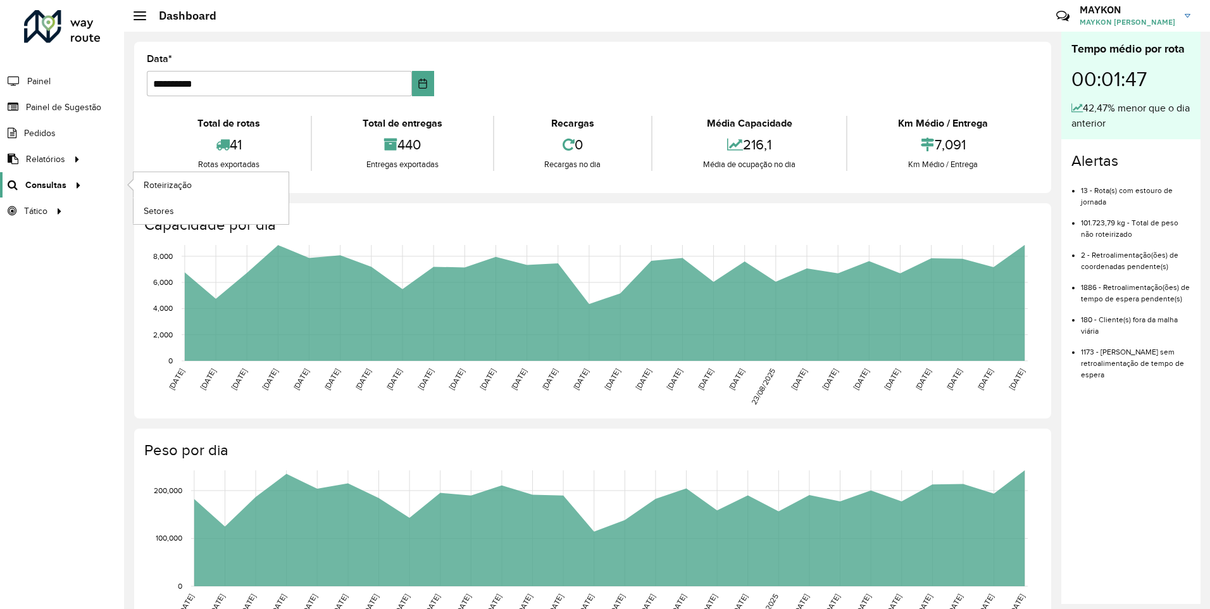
click at [56, 183] on span "Consultas" at bounding box center [45, 184] width 41 height 13
click at [172, 187] on span "Roteirização" at bounding box center [169, 184] width 51 height 13
click at [60, 187] on span "Consultas" at bounding box center [45, 184] width 41 height 13
click at [152, 188] on span "Roteirização" at bounding box center [169, 184] width 51 height 13
click at [36, 185] on span "Consultas" at bounding box center [45, 184] width 41 height 13
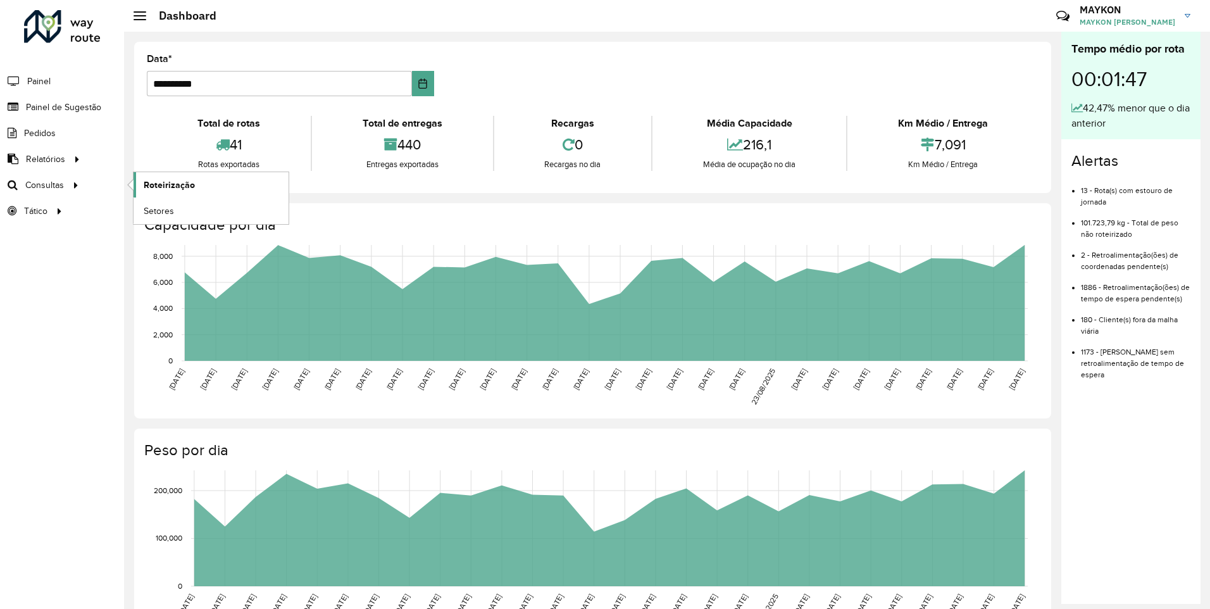
click at [207, 185] on link "Roteirização" at bounding box center [210, 184] width 155 height 25
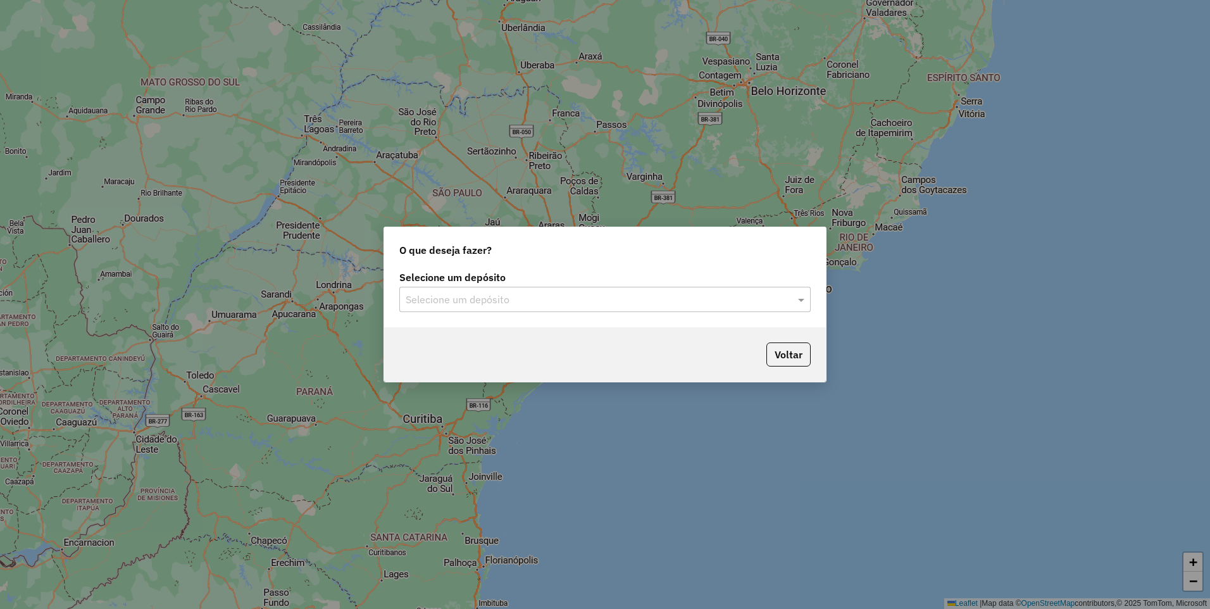
click at [509, 297] on input "text" at bounding box center [592, 299] width 373 height 15
click at [473, 337] on span "CDD Piracicaba" at bounding box center [439, 335] width 68 height 11
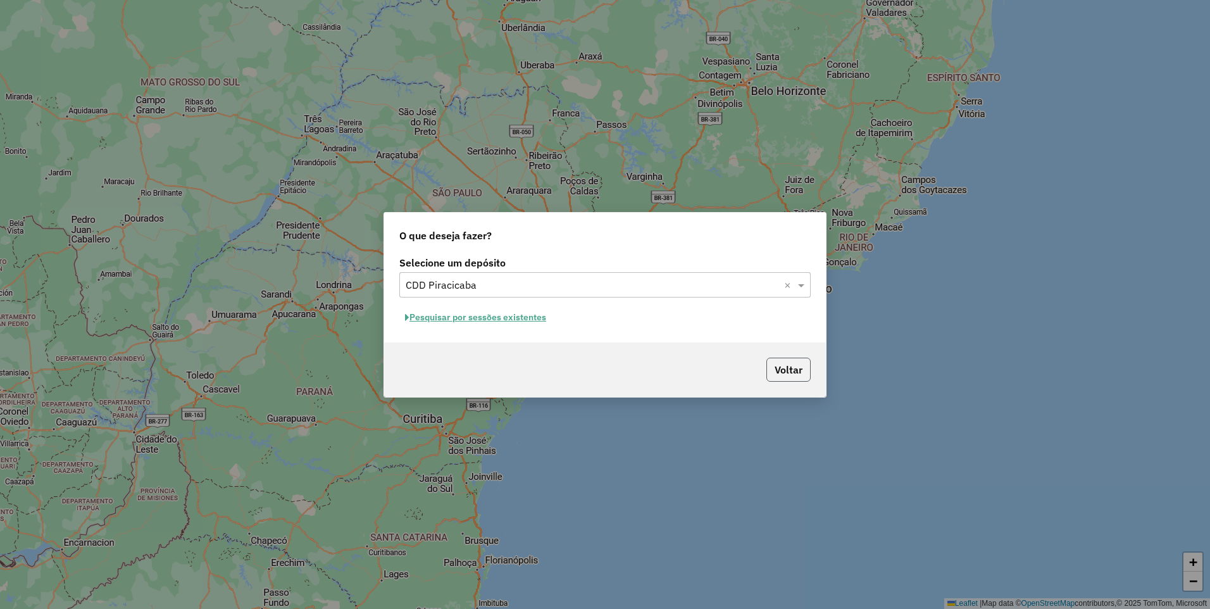
click at [790, 374] on button "Voltar" at bounding box center [788, 369] width 44 height 24
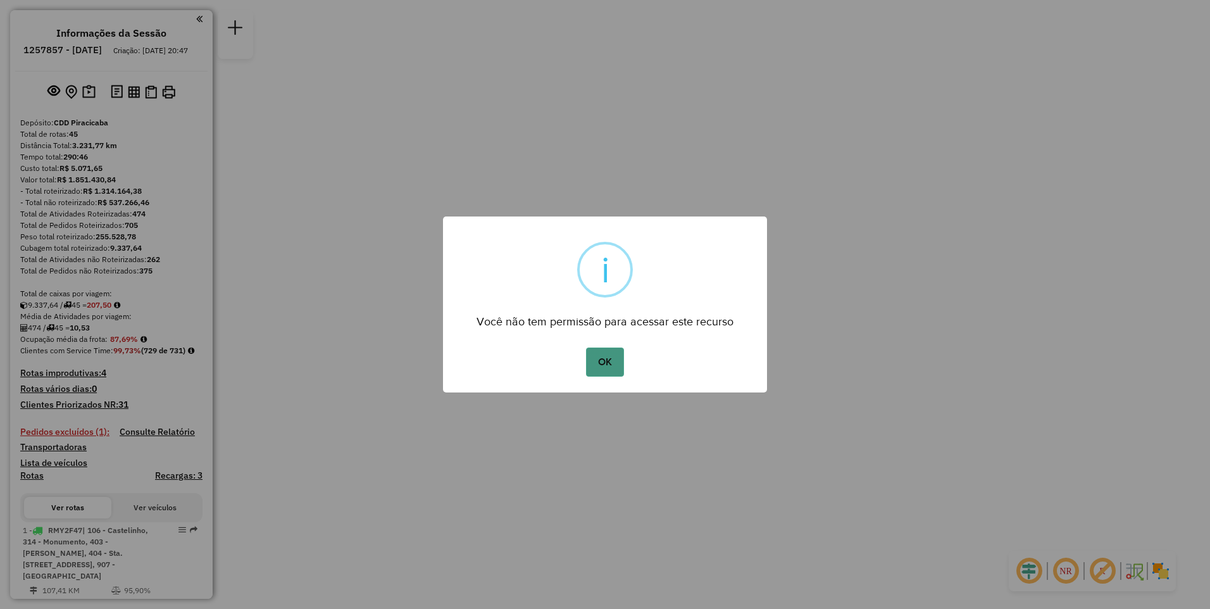
click at [609, 373] on button "OK" at bounding box center [604, 361] width 37 height 29
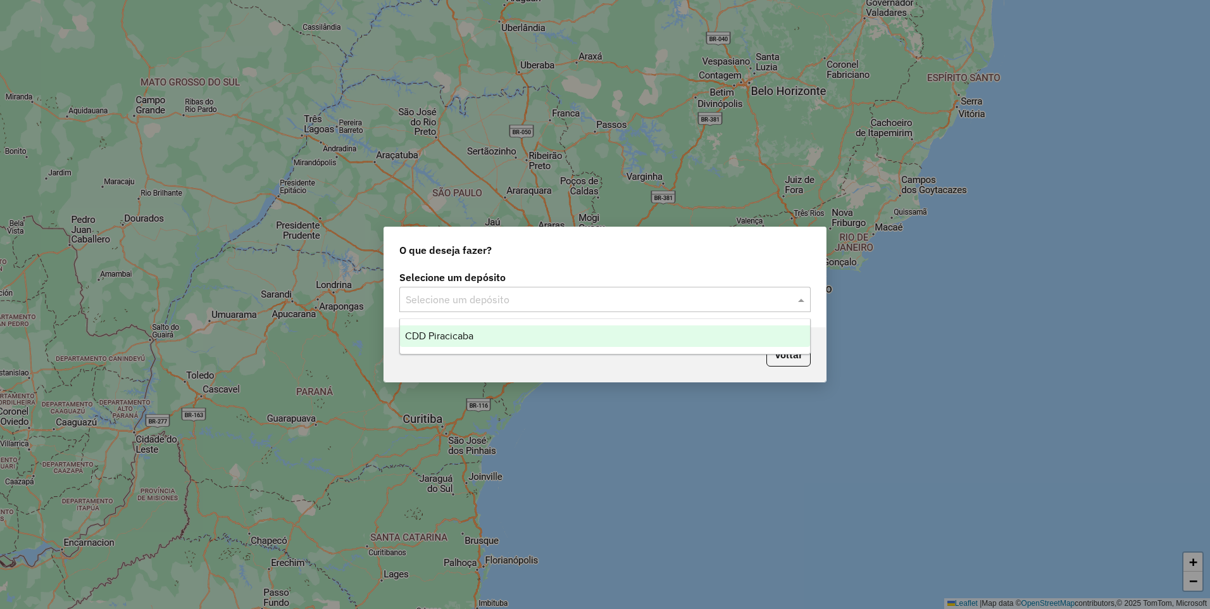
click at [421, 295] on input "text" at bounding box center [592, 299] width 373 height 15
click at [557, 339] on div "CDD Piracicaba" at bounding box center [605, 336] width 410 height 22
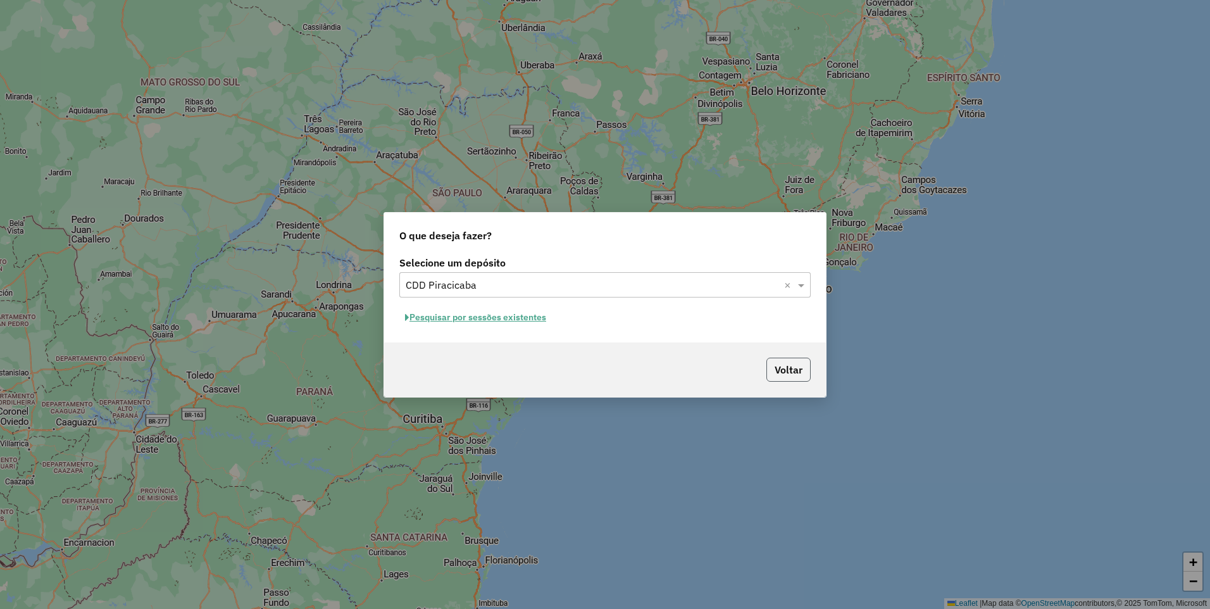
click at [789, 378] on button "Voltar" at bounding box center [788, 369] width 44 height 24
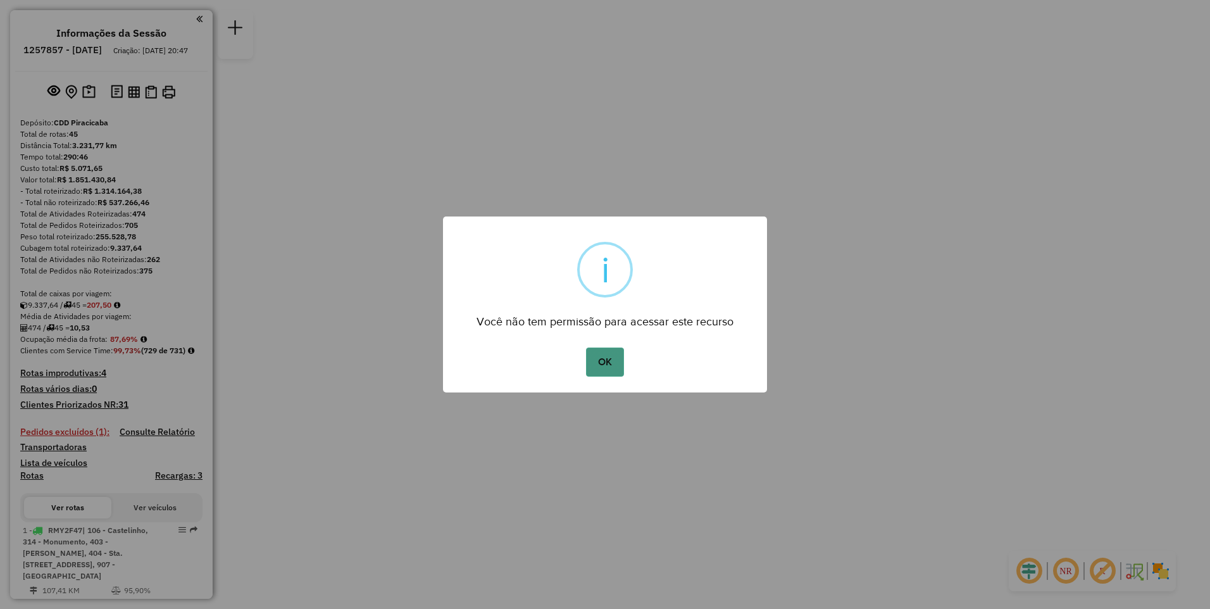
click at [601, 363] on button "OK" at bounding box center [604, 361] width 37 height 29
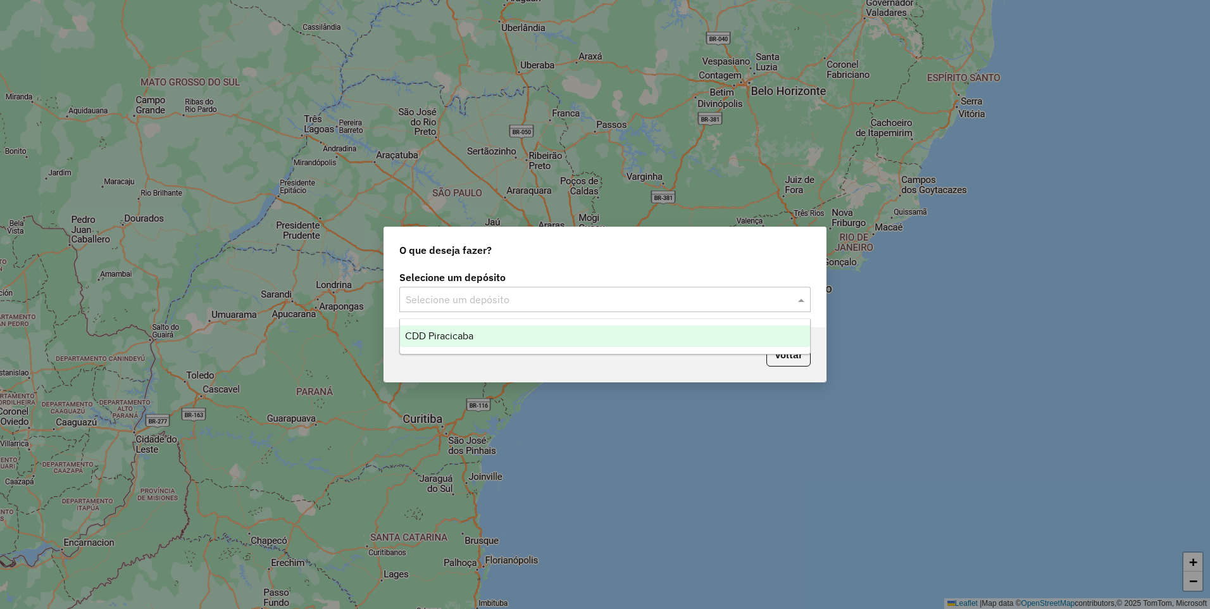
click at [458, 301] on input "text" at bounding box center [592, 299] width 373 height 15
click at [475, 338] on div "CDD Piracicaba" at bounding box center [605, 336] width 410 height 22
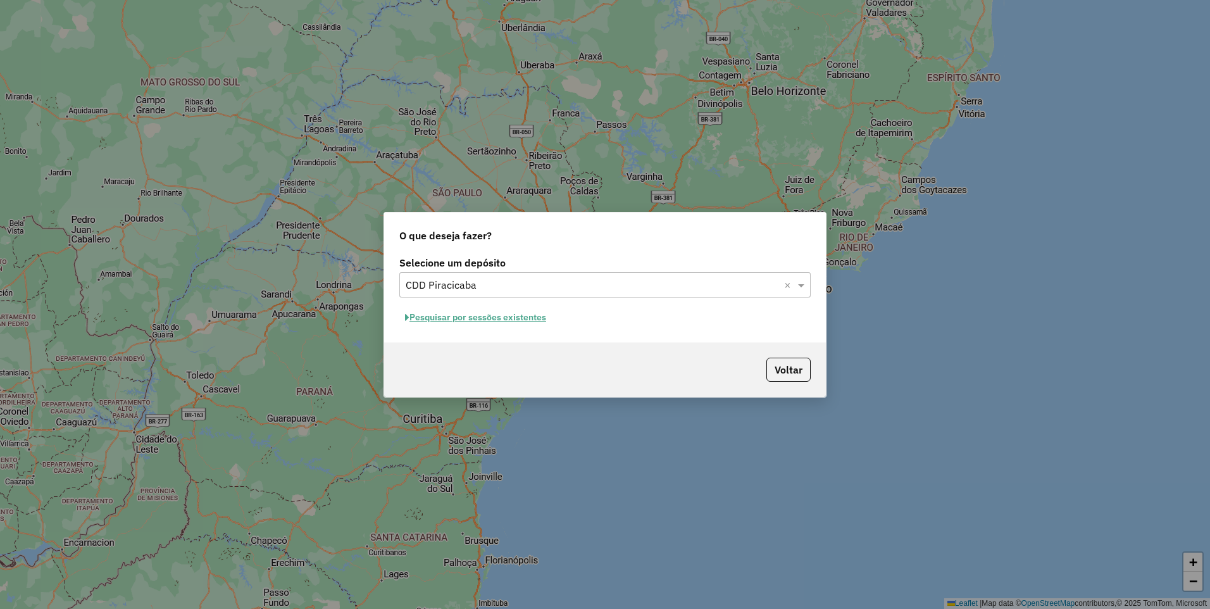
click at [498, 317] on button "Pesquisar por sessões existentes" at bounding box center [475, 317] width 152 height 20
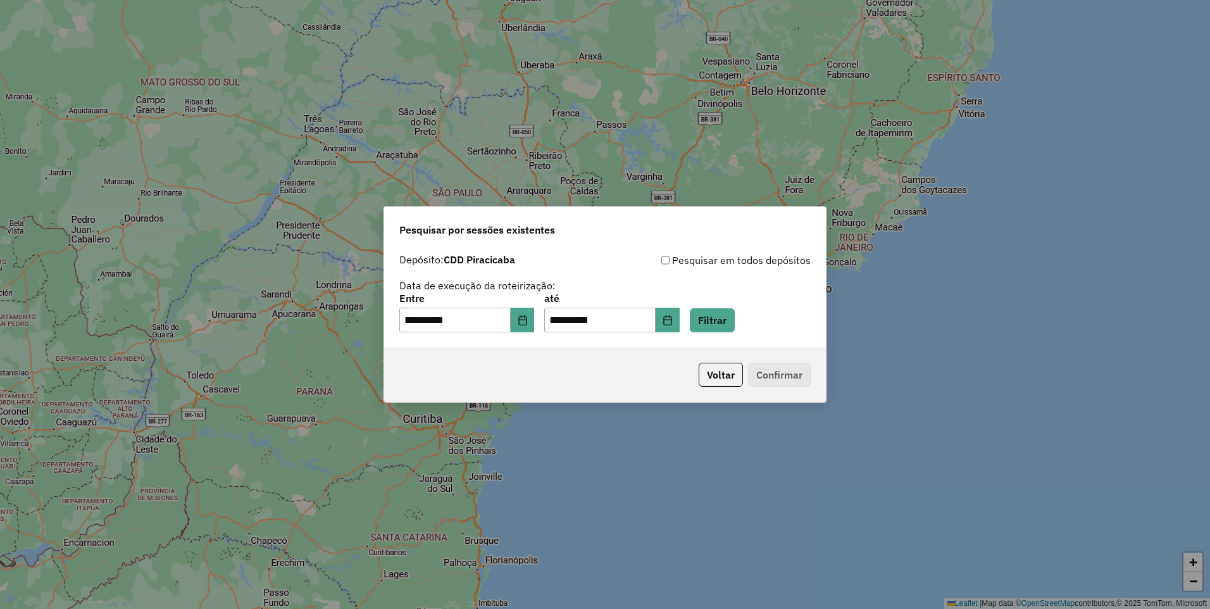
click at [776, 377] on p-footer "Voltar Confirmar" at bounding box center [751, 375] width 117 height 24
click at [778, 383] on p-footer "Voltar Confirmar" at bounding box center [751, 375] width 117 height 24
click at [723, 322] on button "Filtrar" at bounding box center [712, 320] width 45 height 24
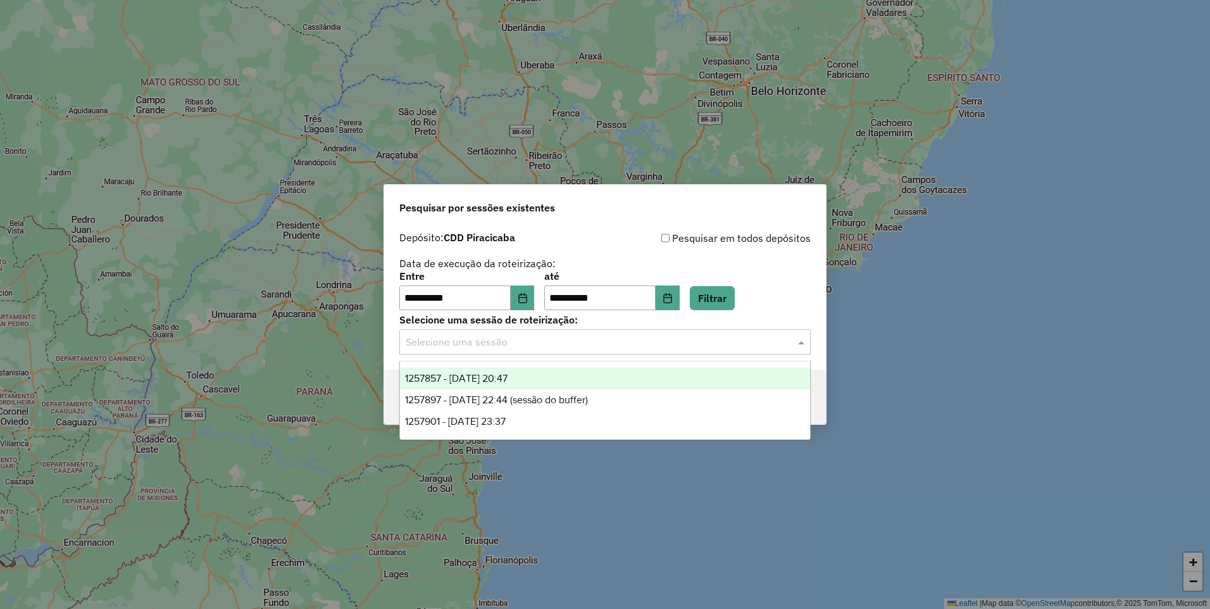
click at [592, 342] on input "text" at bounding box center [592, 342] width 373 height 15
click at [507, 381] on span "1257857 - 02/09/2025 20:47" at bounding box center [456, 378] width 102 height 11
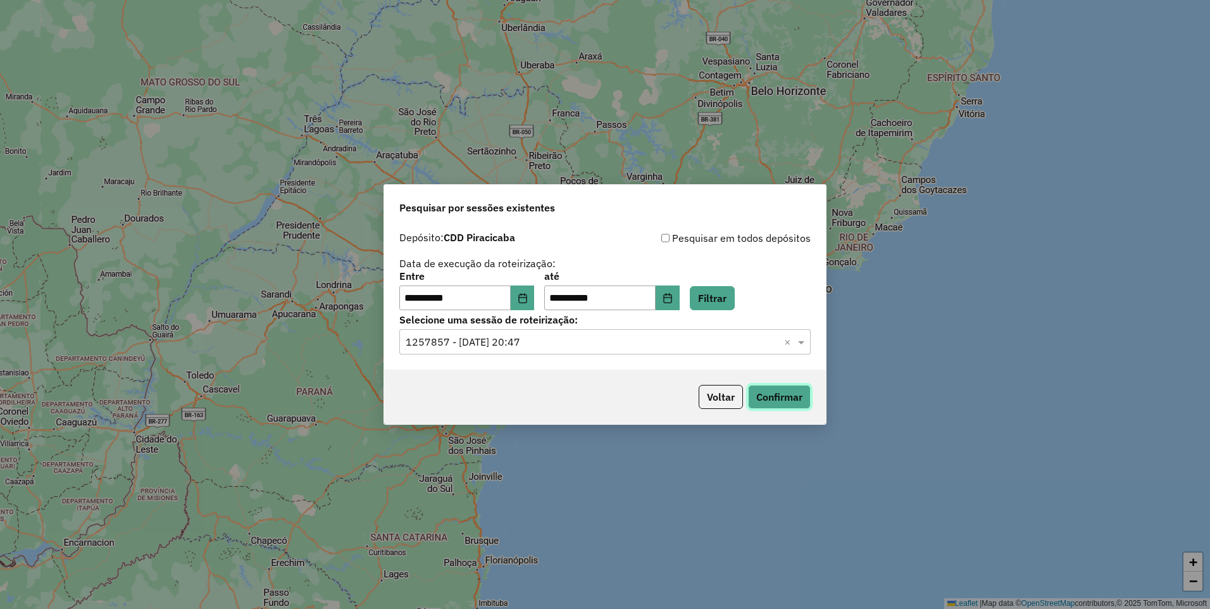
click at [777, 399] on button "Confirmar" at bounding box center [779, 397] width 63 height 24
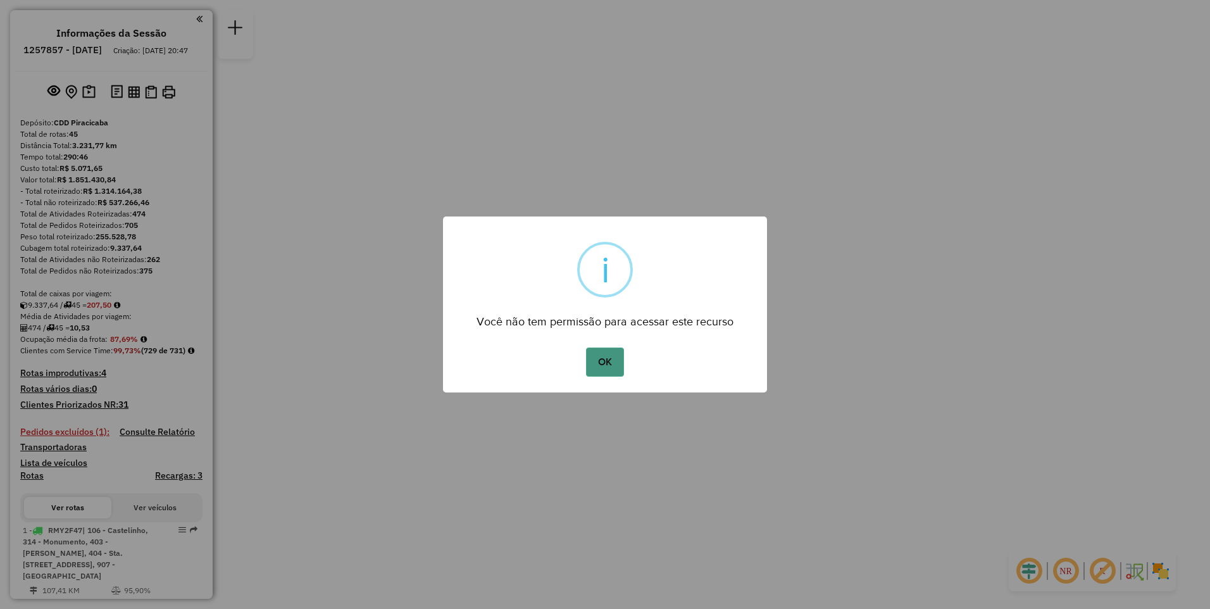
click at [603, 366] on button "OK" at bounding box center [604, 361] width 37 height 29
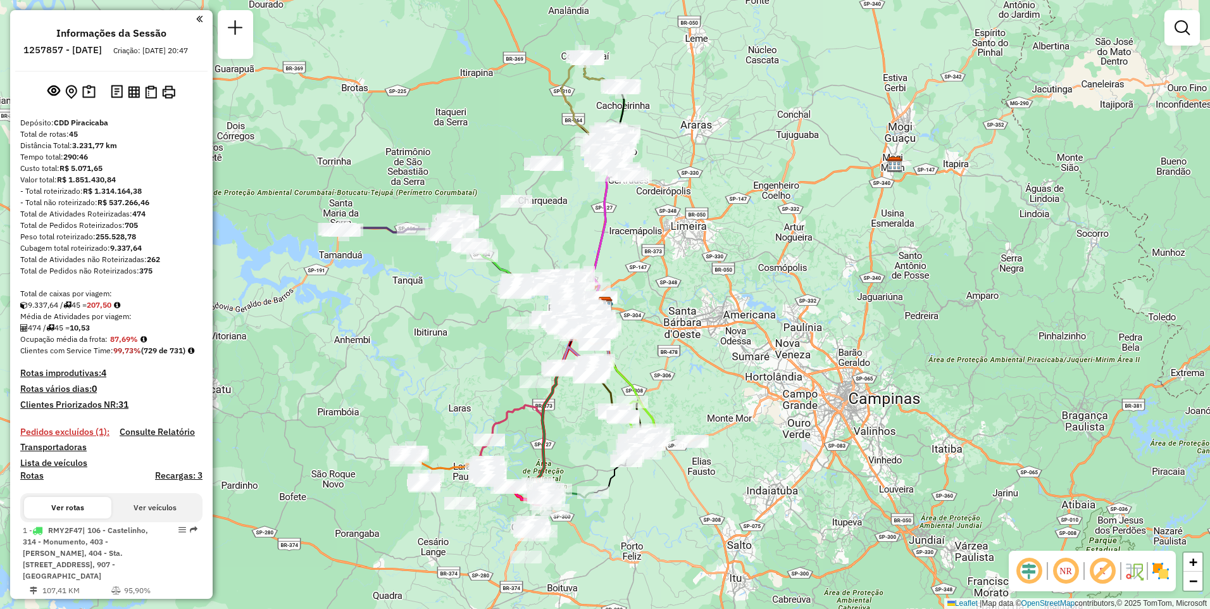
scroll to position [3411, 0]
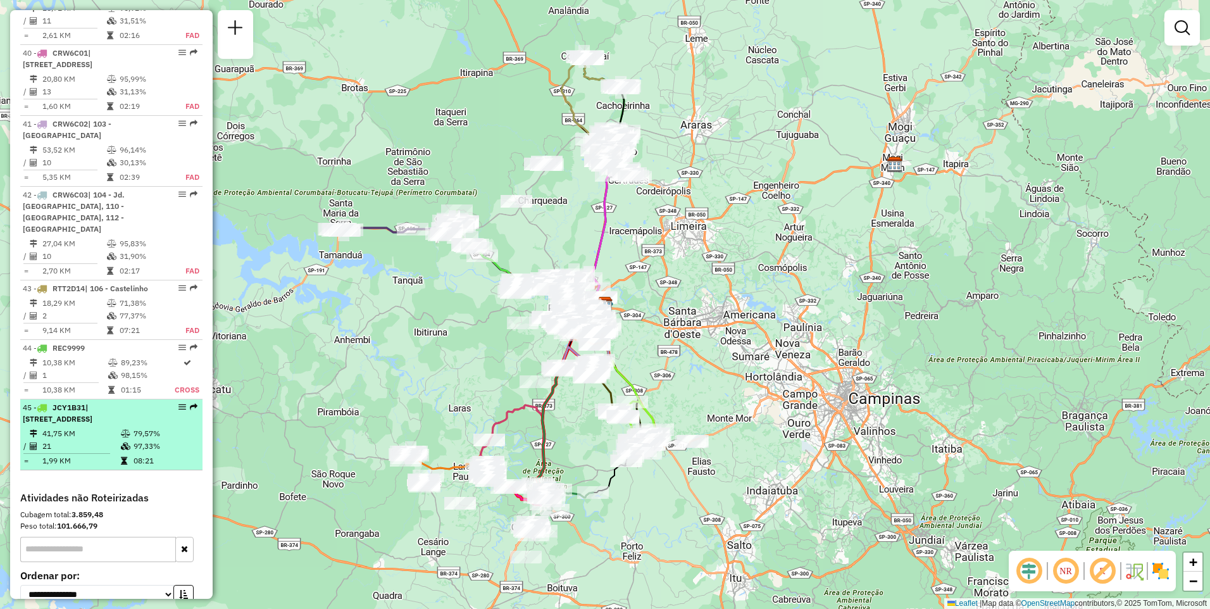
select select "**********"
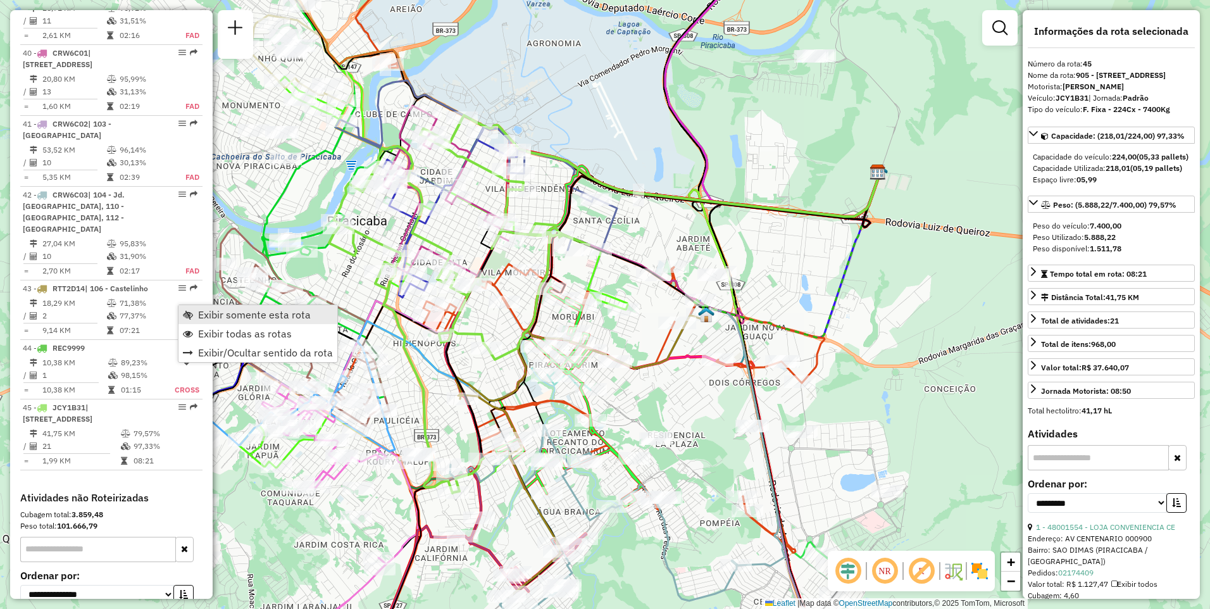
click at [237, 319] on span "Exibir somente esta rota" at bounding box center [254, 314] width 113 height 10
